Goal: Browse casually: Explore the website without a specific task or goal

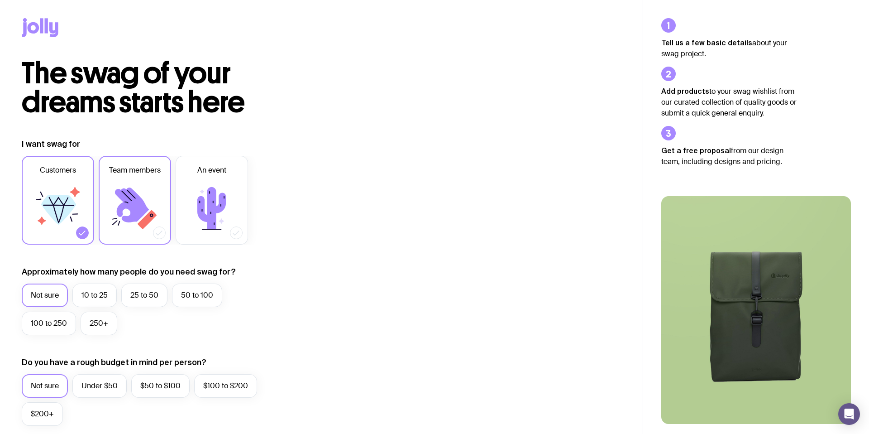
click at [127, 189] on icon at bounding box center [132, 204] width 34 height 35
click at [0, 0] on input "Team members" at bounding box center [0, 0] width 0 height 0
click at [83, 214] on icon at bounding box center [58, 208] width 54 height 54
click at [0, 0] on input "Customers" at bounding box center [0, 0] width 0 height 0
click at [43, 23] on icon at bounding box center [41, 25] width 3 height 15
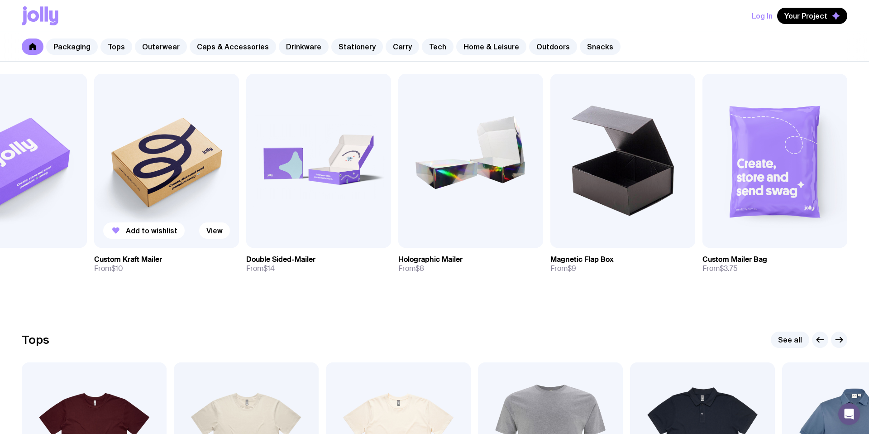
scroll to position [174, 0]
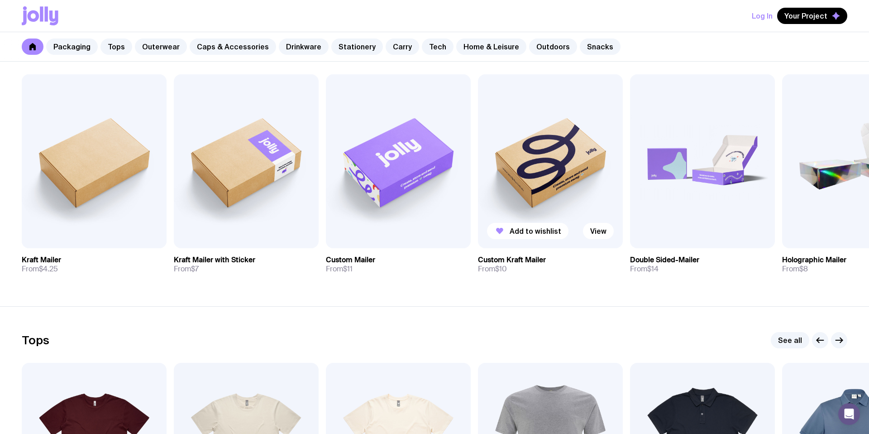
click at [566, 177] on img at bounding box center [550, 161] width 145 height 174
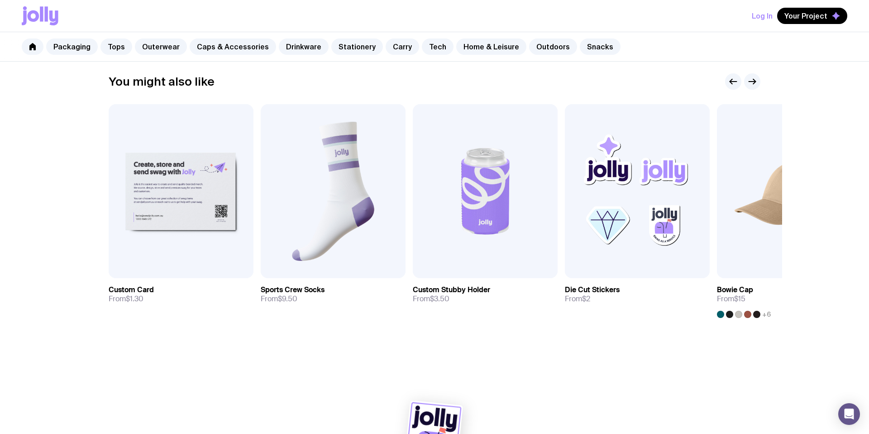
scroll to position [475, 0]
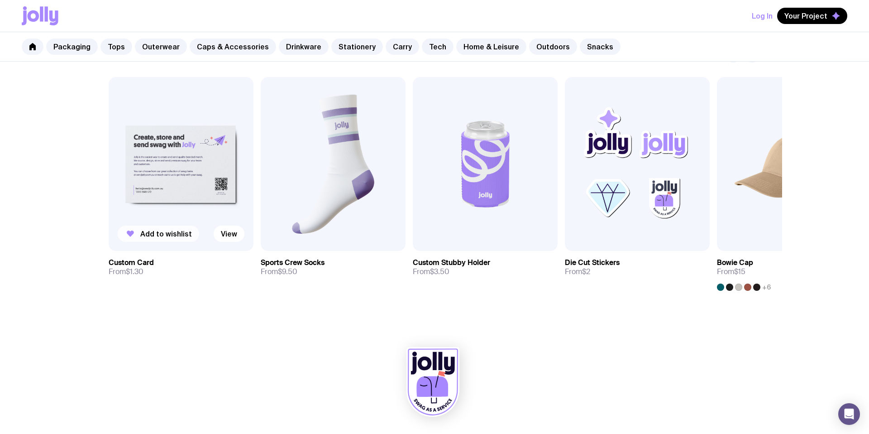
click at [163, 235] on span "Add to wishlist" at bounding box center [166, 233] width 52 height 9
click at [306, 232] on span "Add to wishlist" at bounding box center [318, 233] width 52 height 9
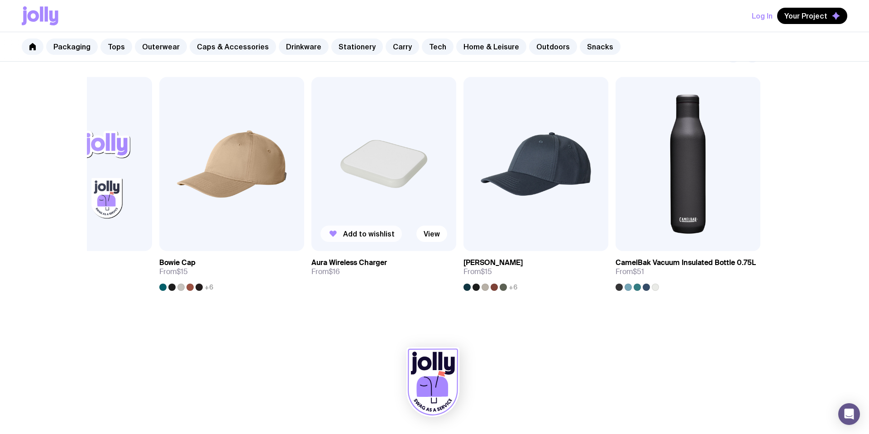
scroll to position [474, 0]
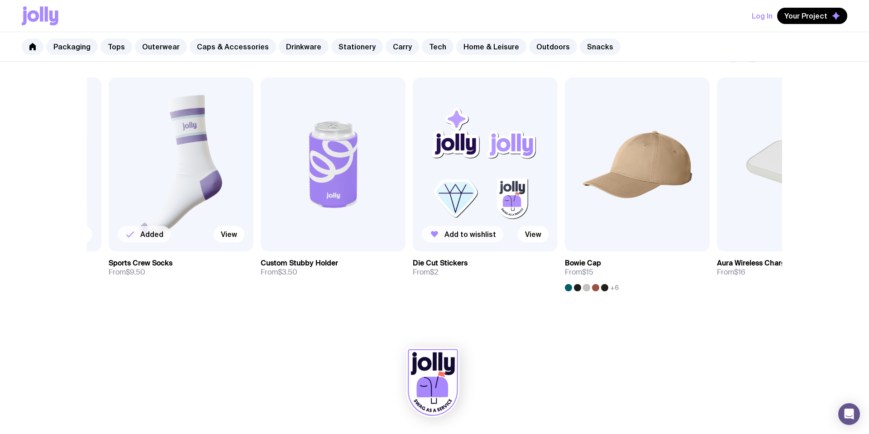
click at [456, 237] on span "Add to wishlist" at bounding box center [470, 233] width 52 height 9
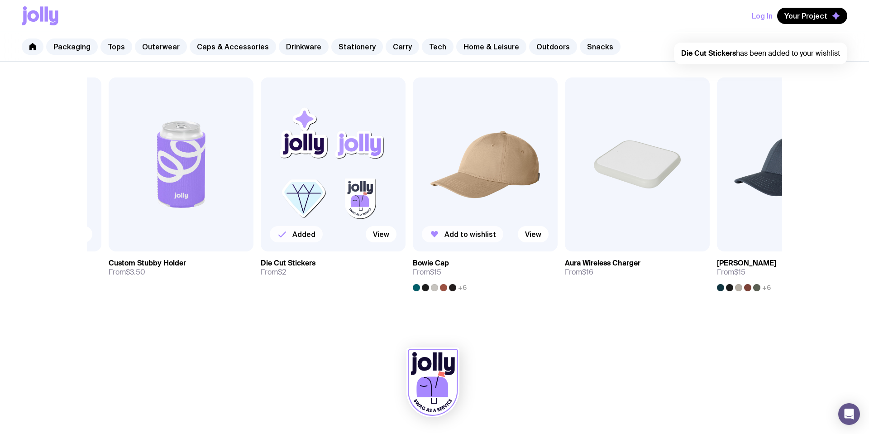
click at [471, 235] on span "Add to wishlist" at bounding box center [470, 233] width 52 height 9
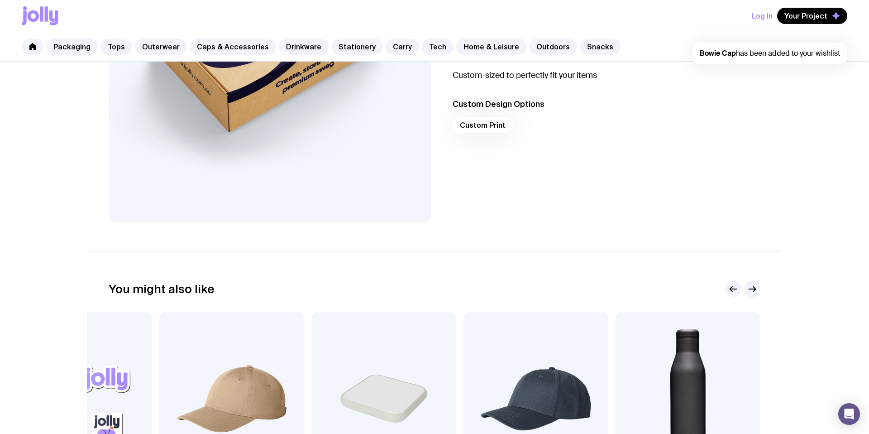
scroll to position [0, 0]
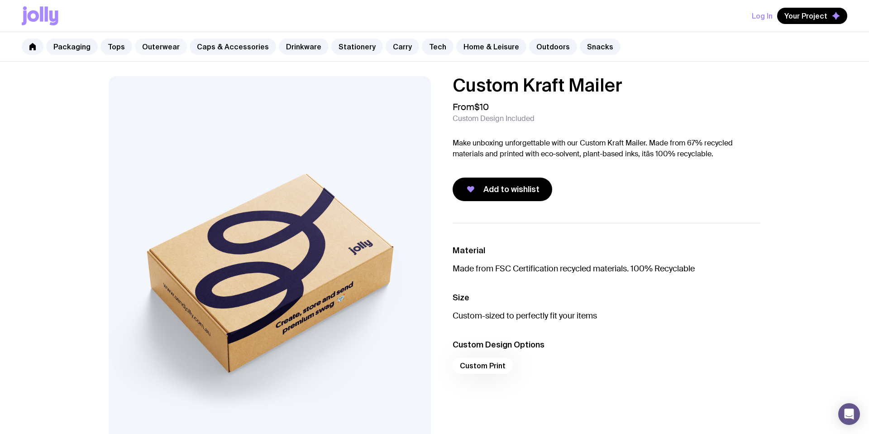
click at [166, 48] on link "Outerwear" at bounding box center [161, 46] width 52 height 16
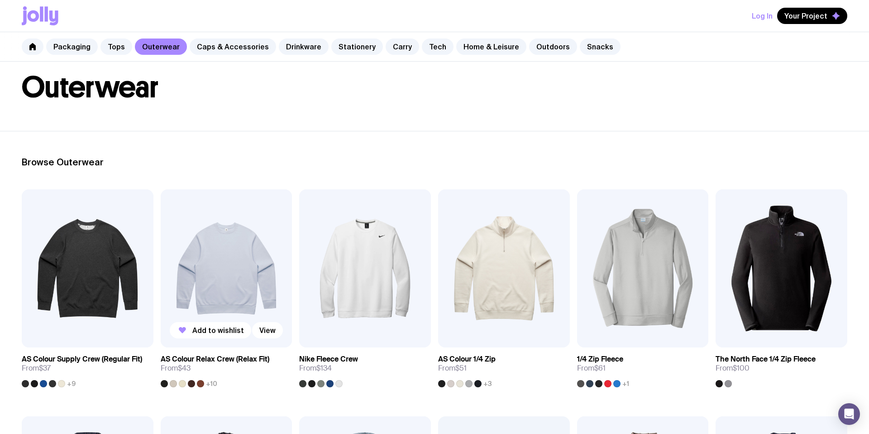
scroll to position [43, 0]
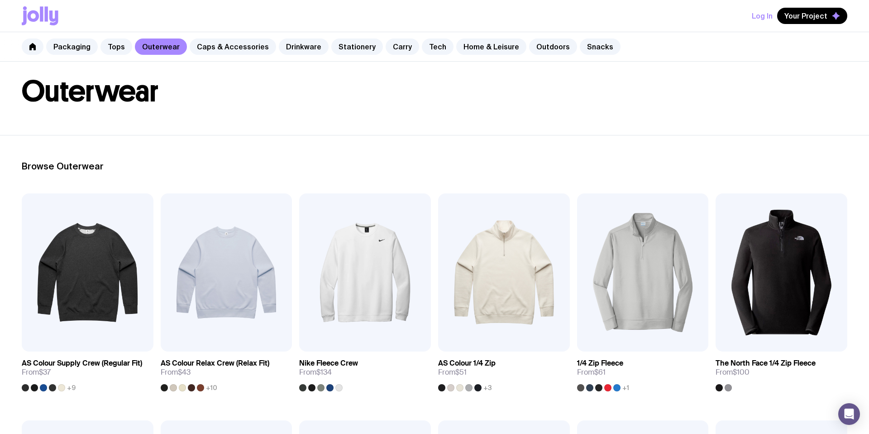
click at [389, 127] on header "Outerwear" at bounding box center [434, 77] width 869 height 116
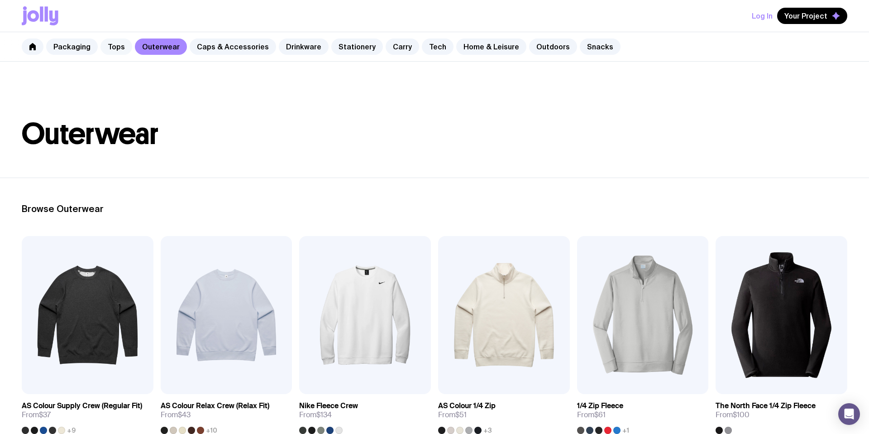
click at [114, 47] on link "Tops" at bounding box center [116, 46] width 32 height 16
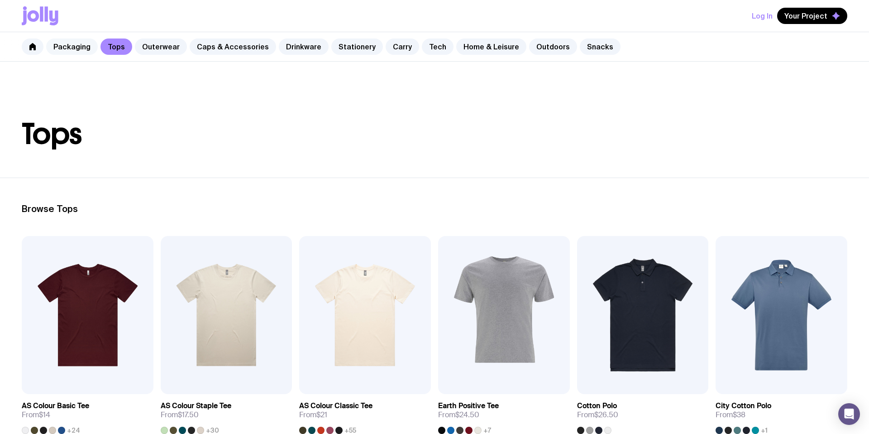
click at [74, 48] on link "Packaging" at bounding box center [72, 46] width 52 height 16
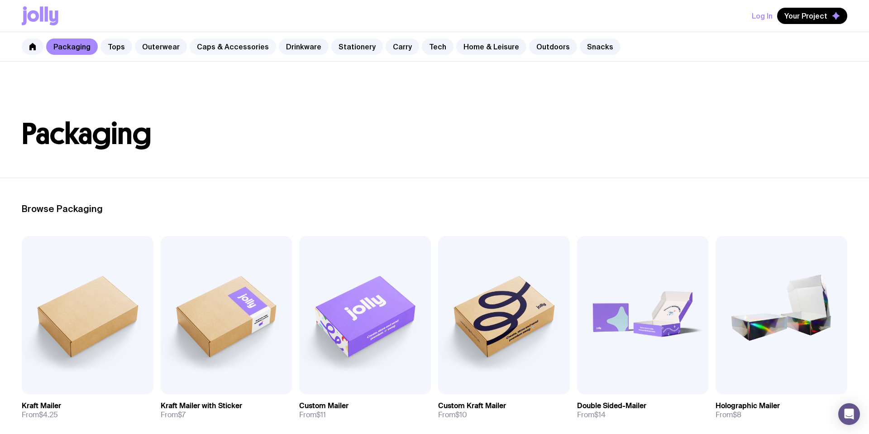
click at [243, 48] on link "Caps & Accessories" at bounding box center [233, 46] width 86 height 16
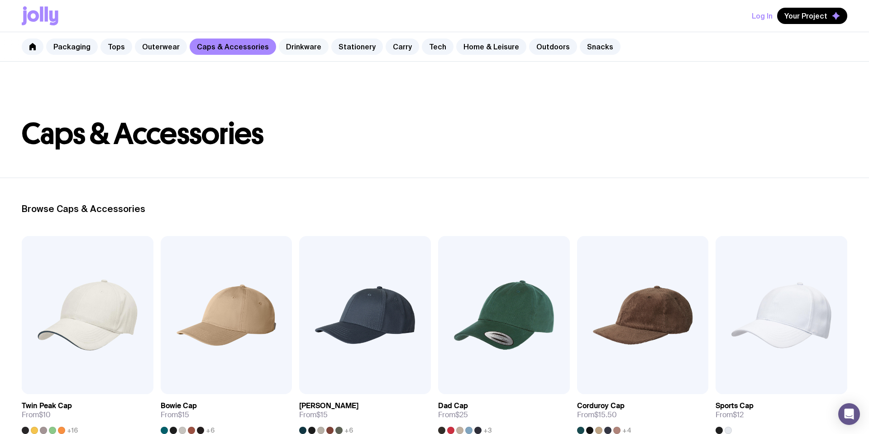
click at [285, 49] on link "Drinkware" at bounding box center [304, 46] width 50 height 16
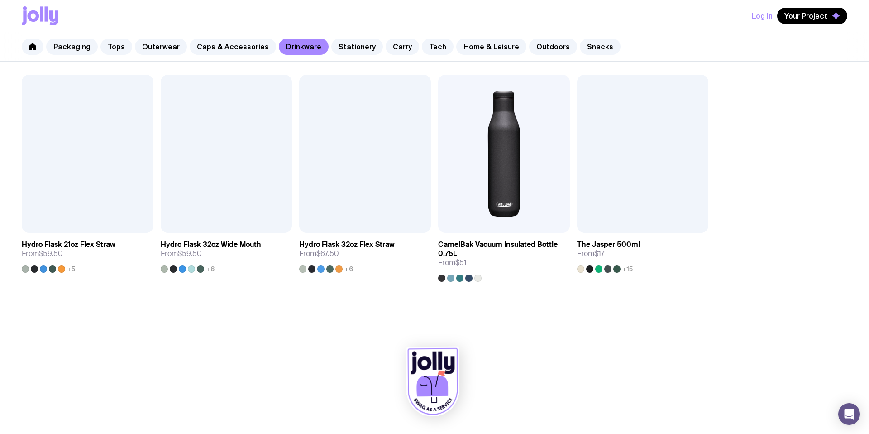
scroll to position [843, 0]
